Goal: Complete application form

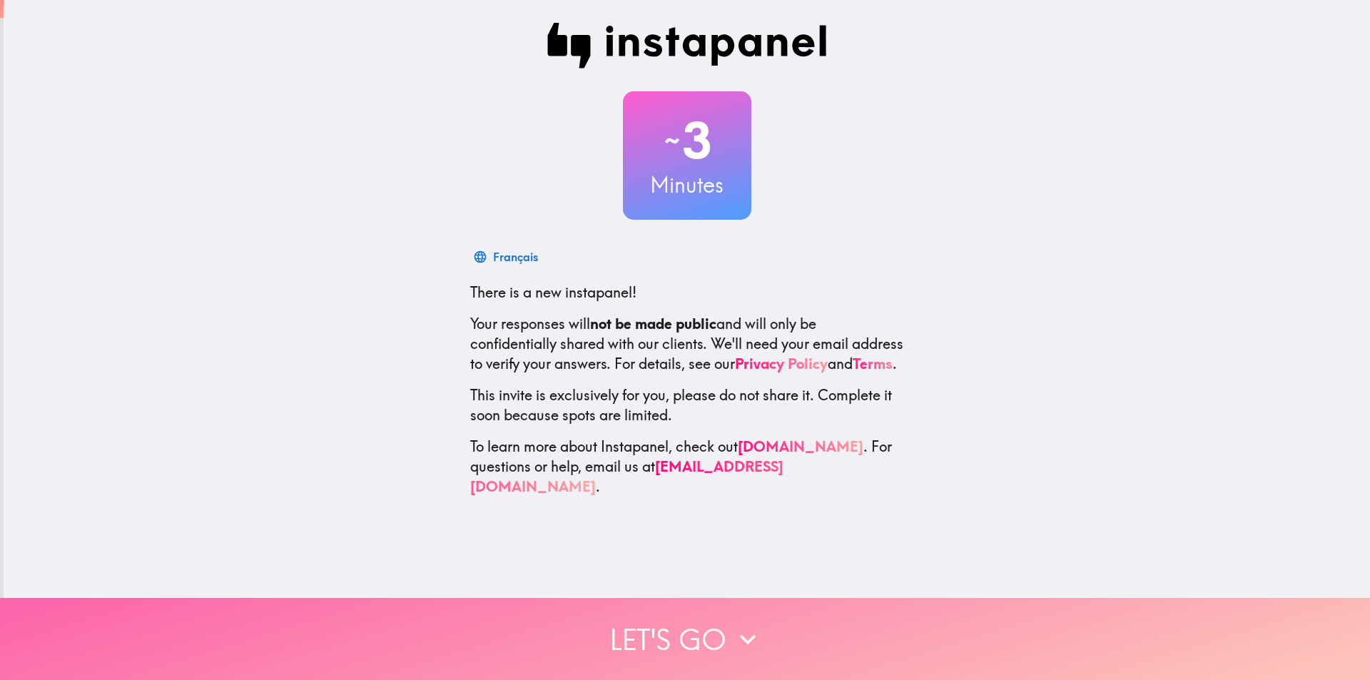
click at [667, 621] on button "Let's go" at bounding box center [685, 639] width 1370 height 82
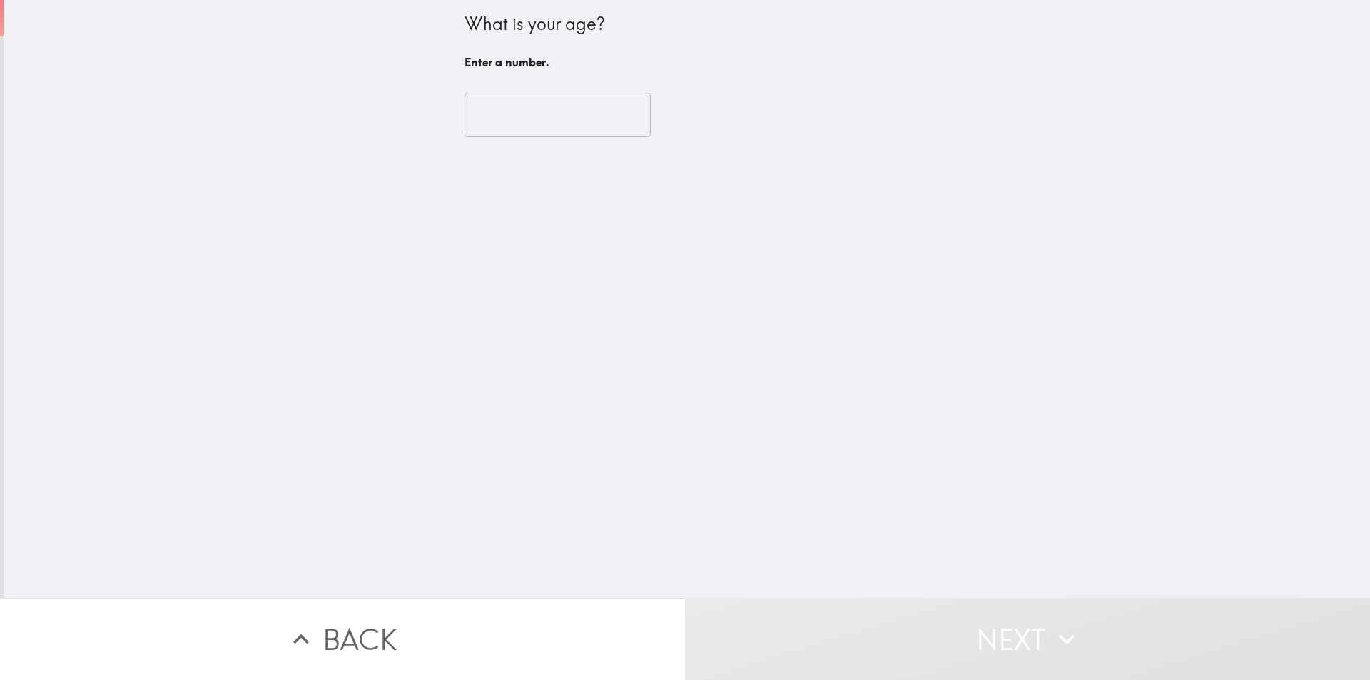
click at [552, 106] on input "number" at bounding box center [557, 115] width 186 height 44
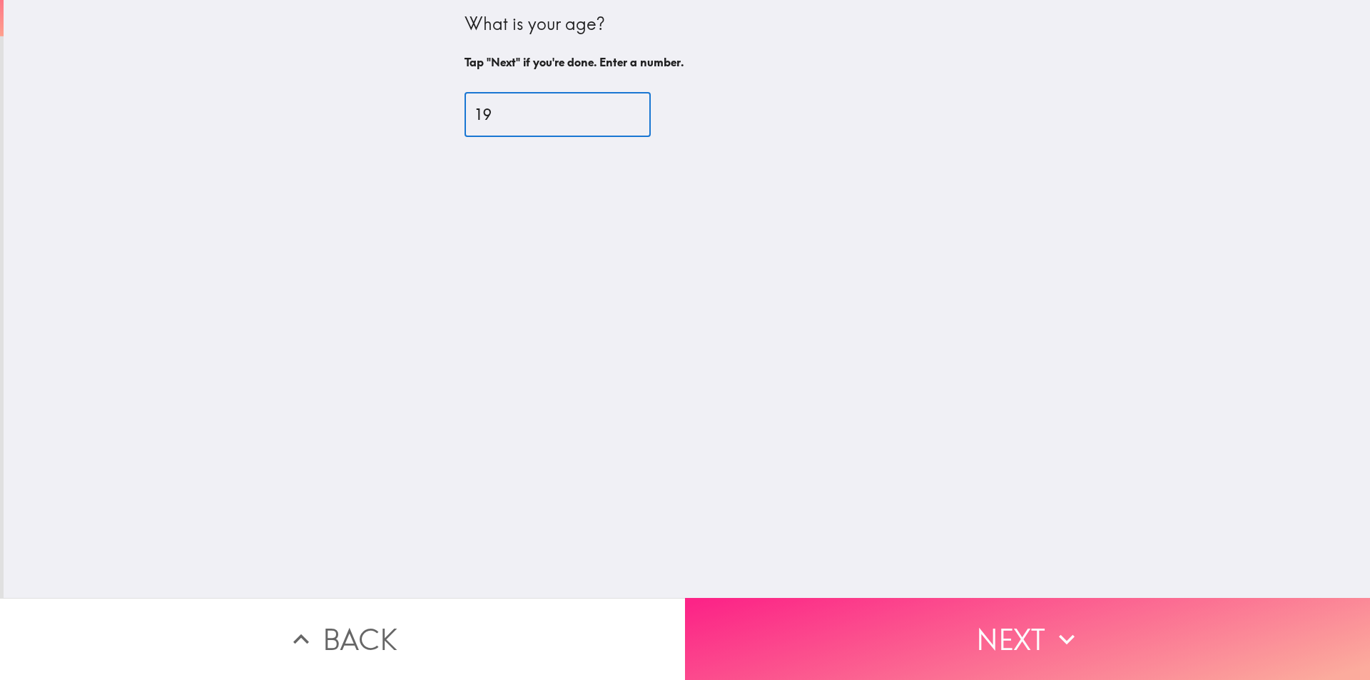
type input "19"
click at [950, 606] on button "Next" at bounding box center [1027, 639] width 685 height 82
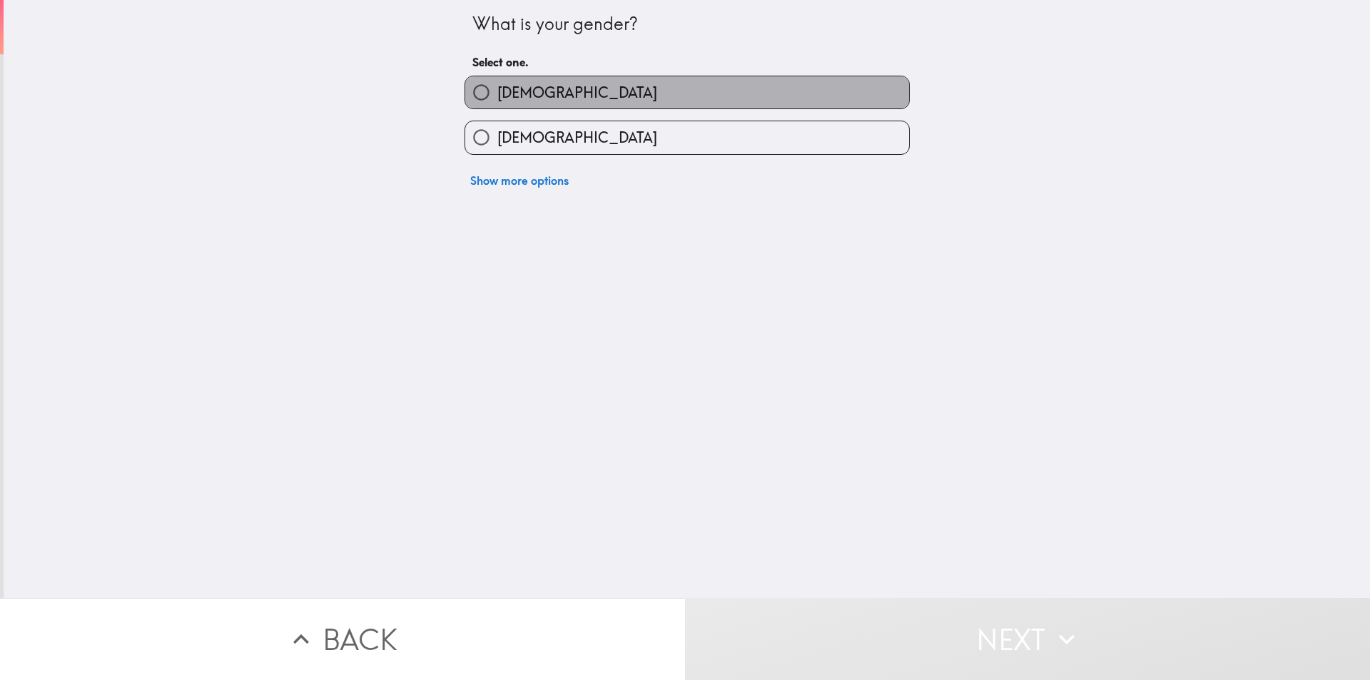
click at [554, 96] on label "[DEMOGRAPHIC_DATA]" at bounding box center [687, 92] width 444 height 32
click at [497, 96] on input "[DEMOGRAPHIC_DATA]" at bounding box center [481, 92] width 32 height 32
radio input "true"
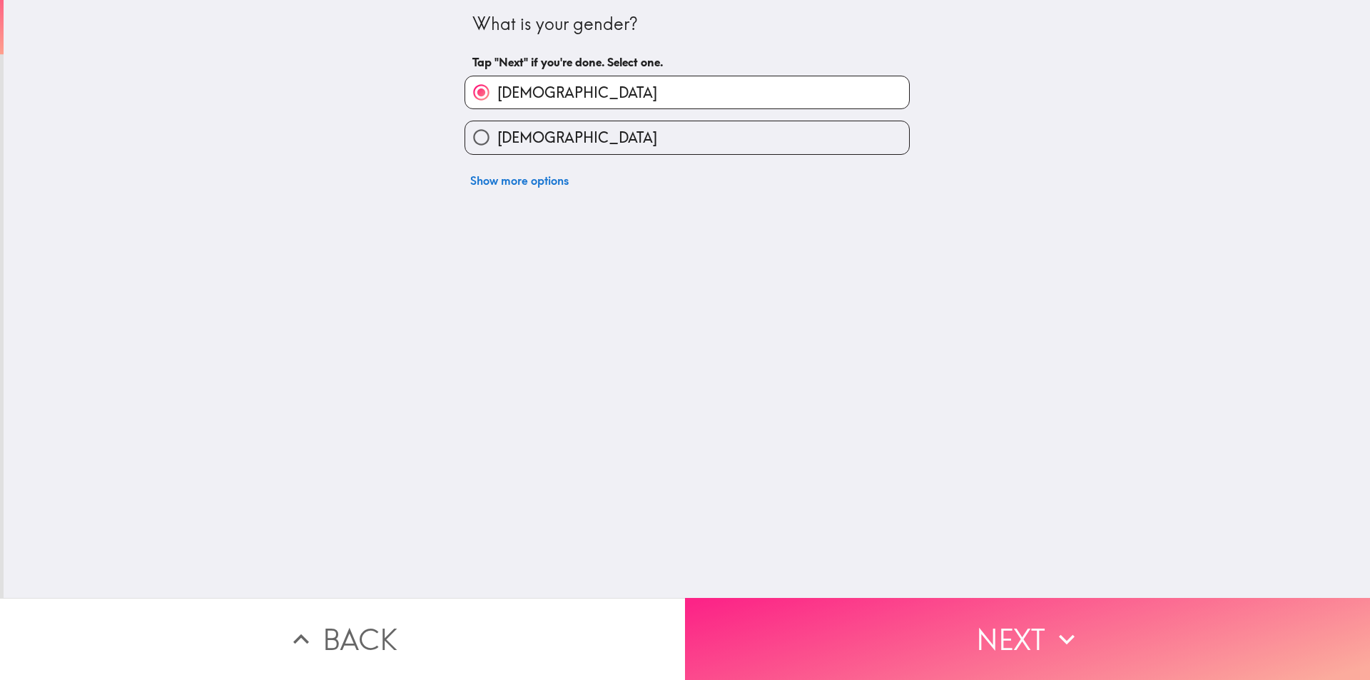
drag, startPoint x: 927, startPoint y: 607, endPoint x: 918, endPoint y: 591, distance: 18.2
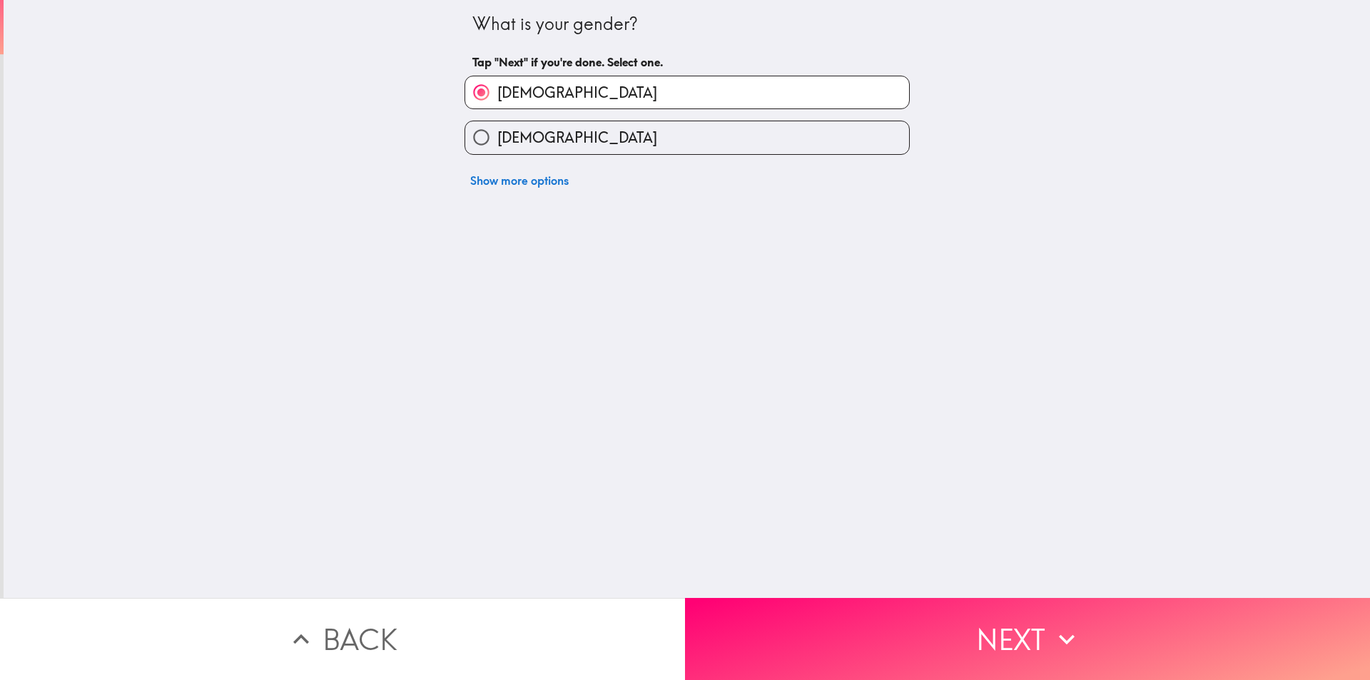
click at [927, 606] on button "Next" at bounding box center [1027, 639] width 685 height 82
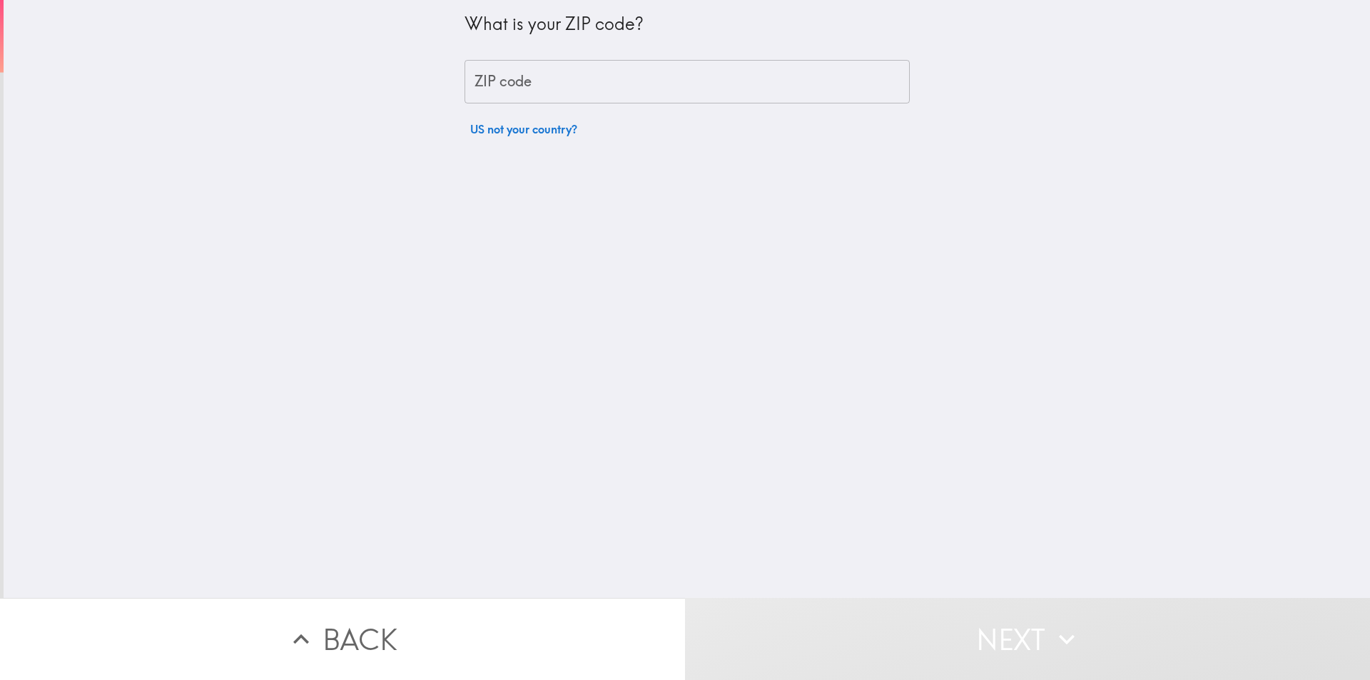
click at [574, 89] on input "ZIP code" at bounding box center [686, 82] width 445 height 44
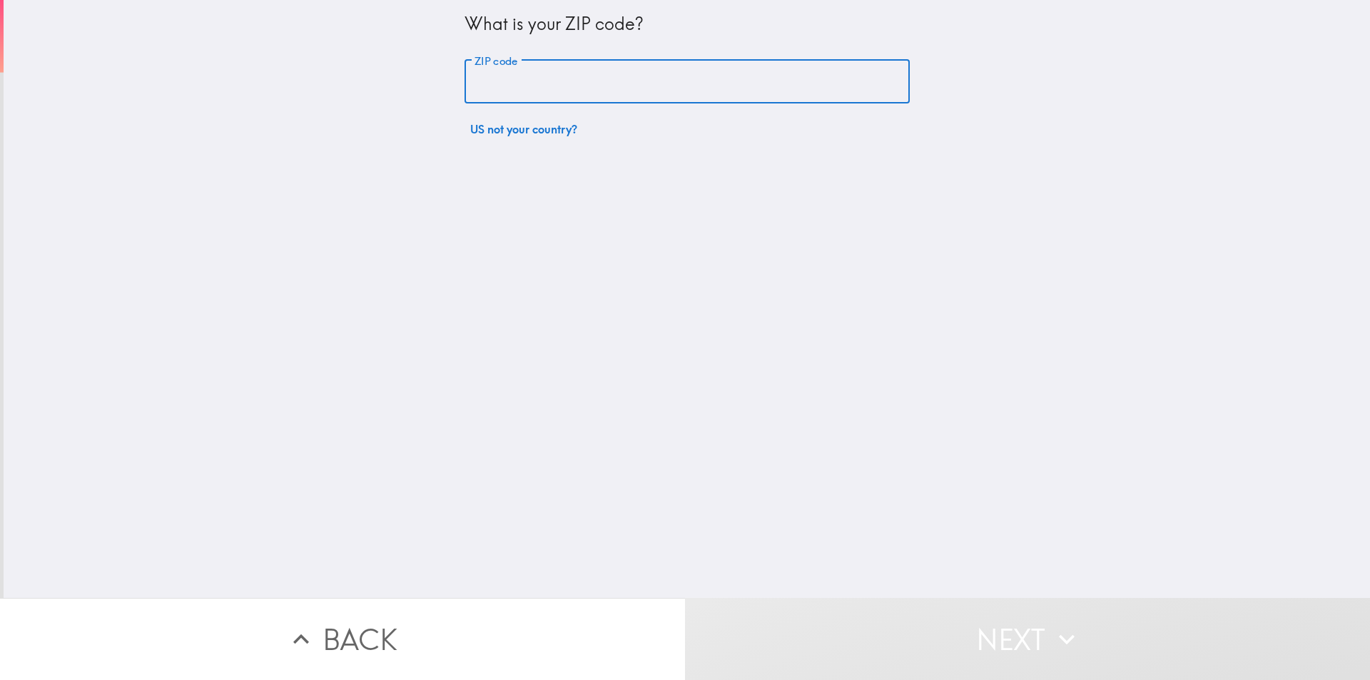
type input "40219"
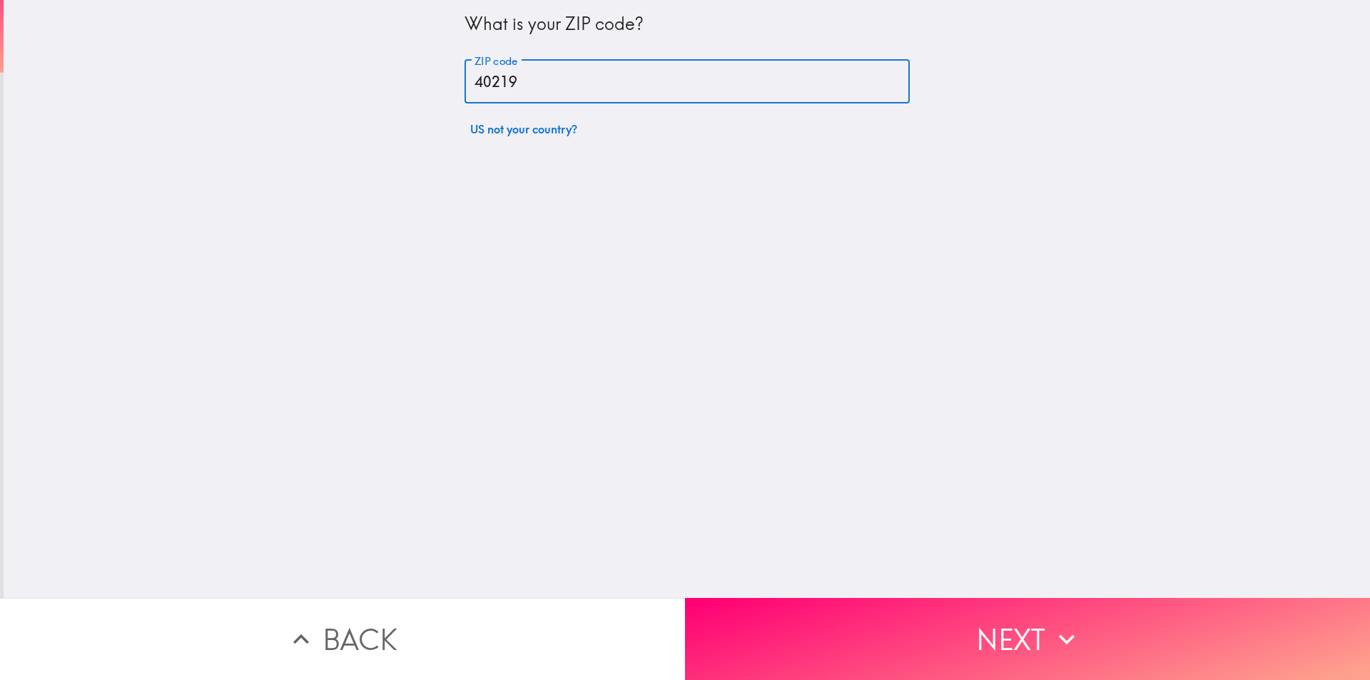
drag, startPoint x: 920, startPoint y: 602, endPoint x: 922, endPoint y: 591, distance: 10.8
click at [921, 603] on button "Next" at bounding box center [1027, 639] width 685 height 82
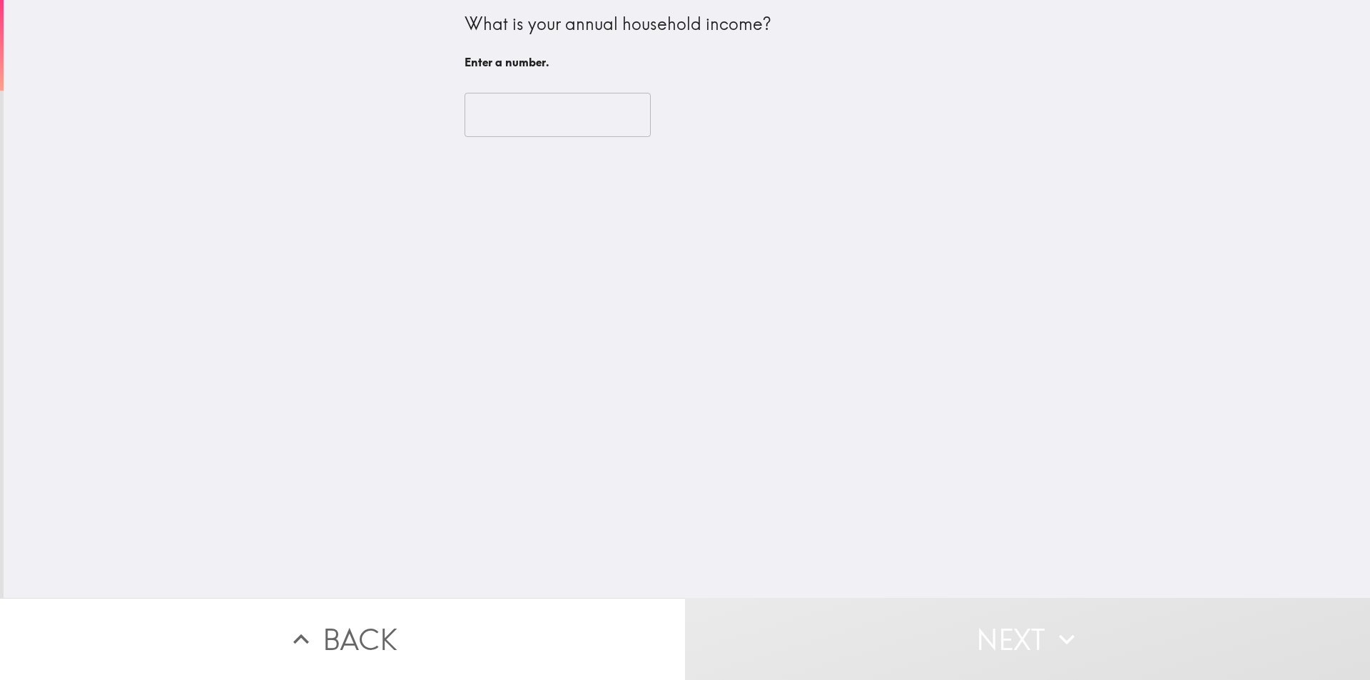
click at [548, 118] on input "number" at bounding box center [557, 115] width 186 height 44
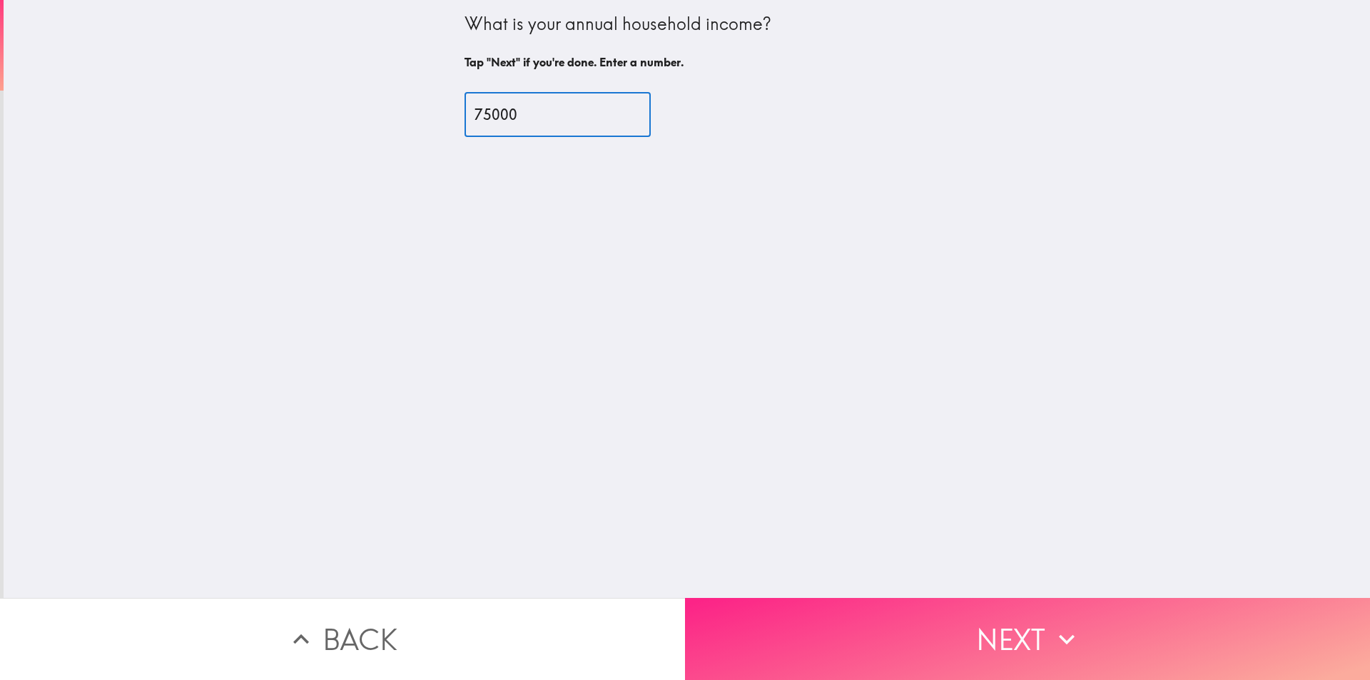
type input "75000"
click at [958, 605] on button "Next" at bounding box center [1027, 639] width 685 height 82
